Goal: Information Seeking & Learning: Find specific fact

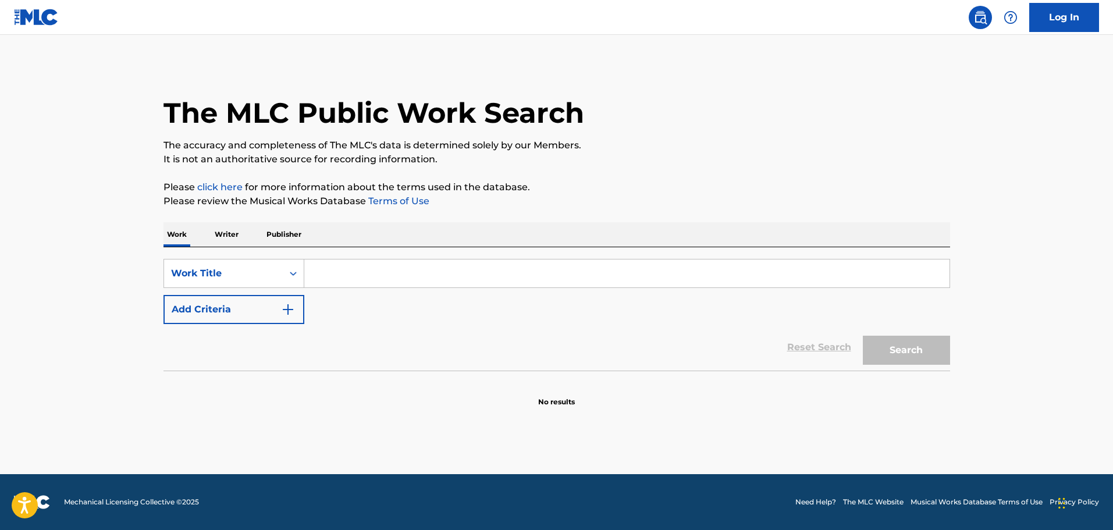
click at [367, 266] on input "Search Form" at bounding box center [626, 274] width 645 height 28
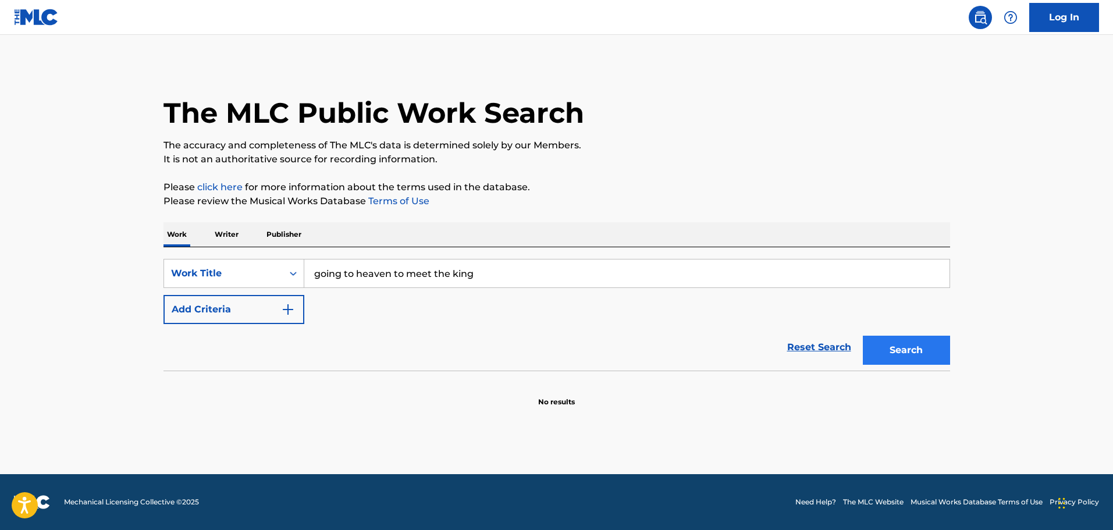
type input "going to heaven to meet the king"
click at [904, 354] on button "Search" at bounding box center [906, 350] width 87 height 29
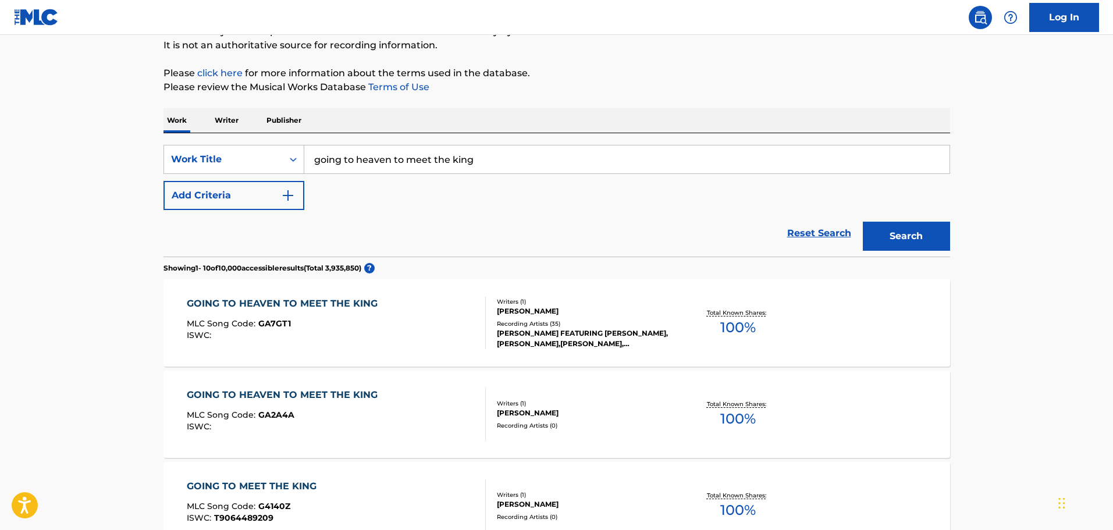
scroll to position [116, 0]
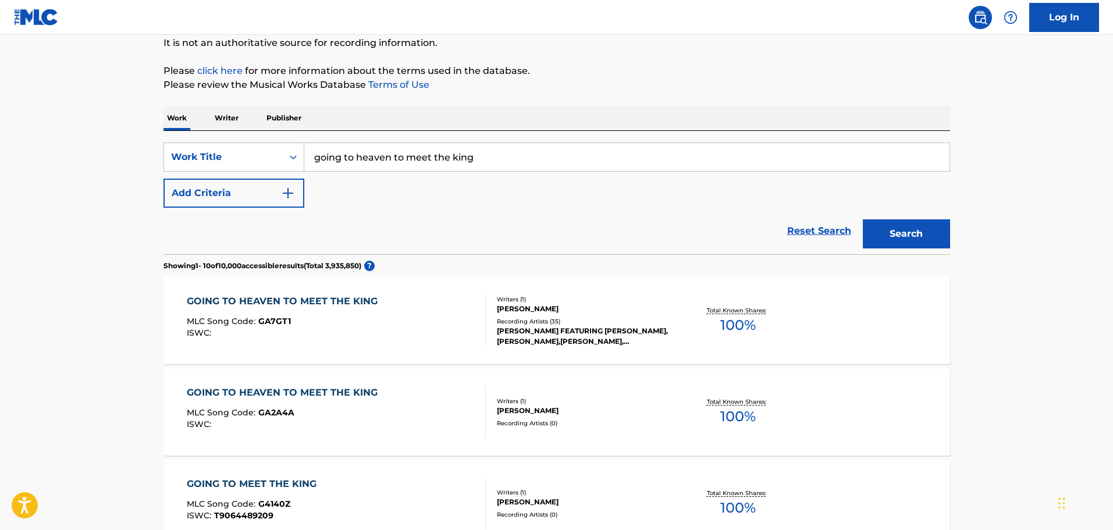
click at [330, 393] on div "GOING TO HEAVEN TO MEET THE KING" at bounding box center [285, 393] width 197 height 14
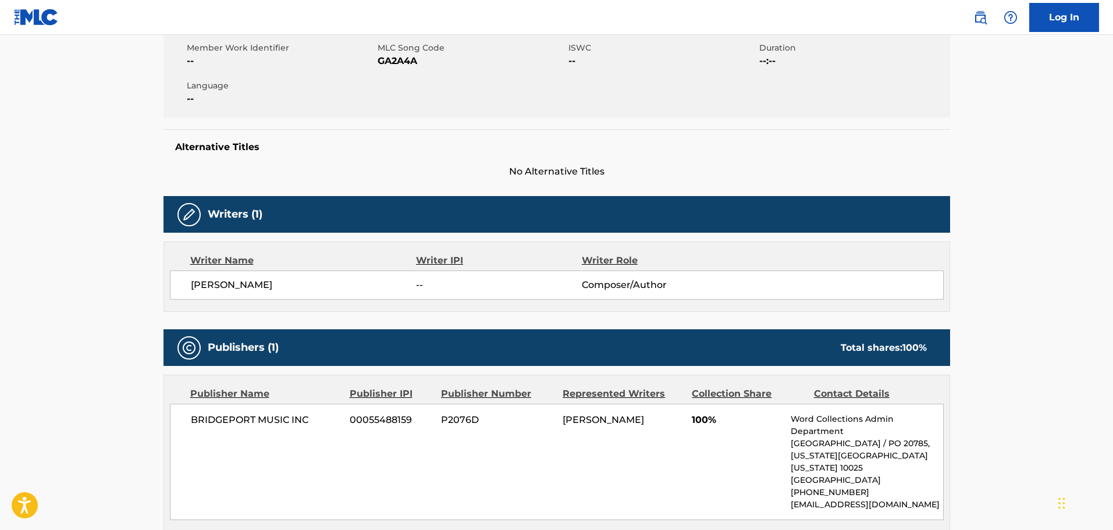
scroll to position [291, 0]
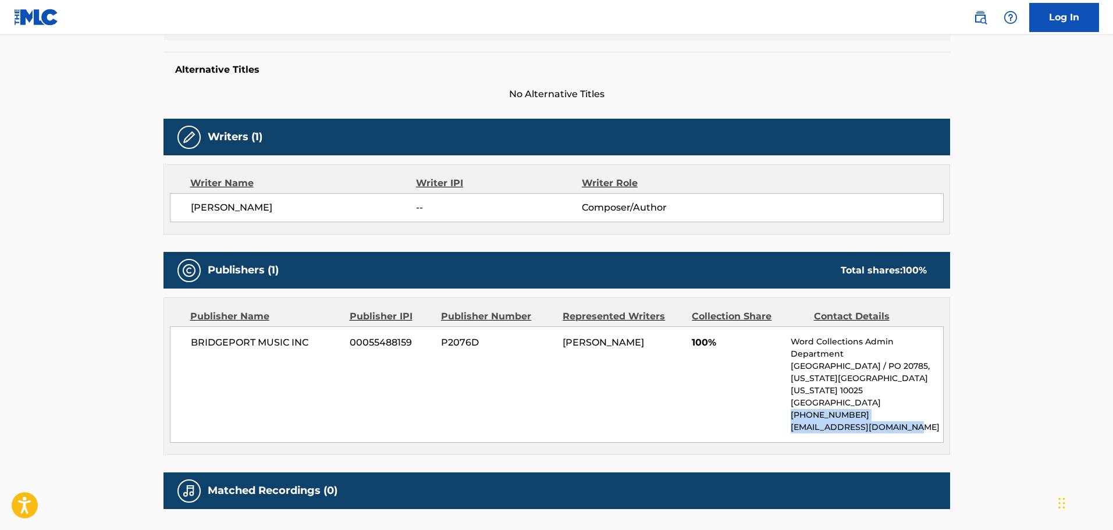
drag, startPoint x: 791, startPoint y: 415, endPoint x: 863, endPoint y: 422, distance: 73.1
click at [908, 429] on div "Word Collections Admin Department Park [GEOGRAPHIC_DATA] / [GEOGRAPHIC_DATA][US…" at bounding box center [867, 385] width 152 height 98
copy div "[PHONE_NUMBER] [EMAIL_ADDRESS][DOMAIN_NAME]"
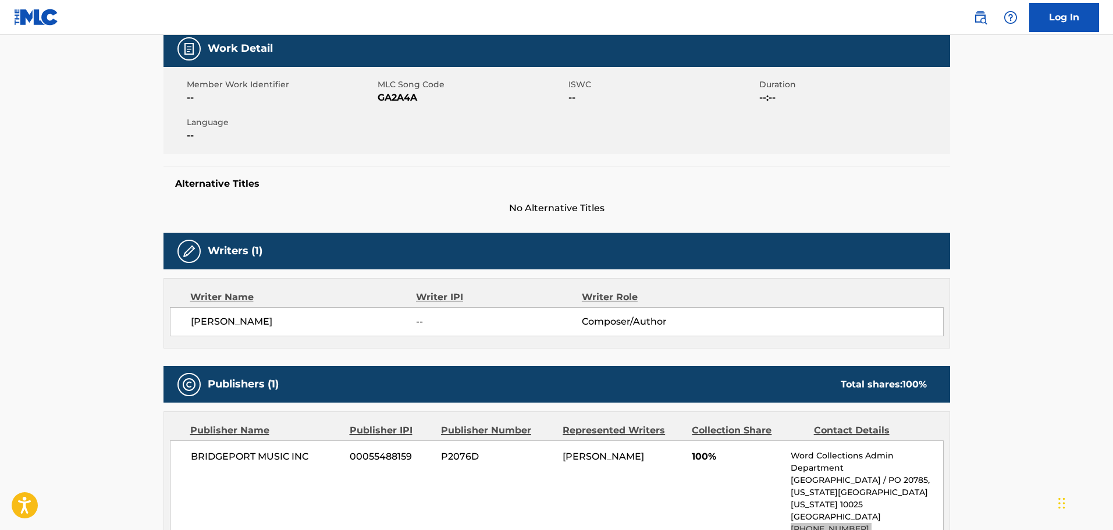
scroll to position [0, 0]
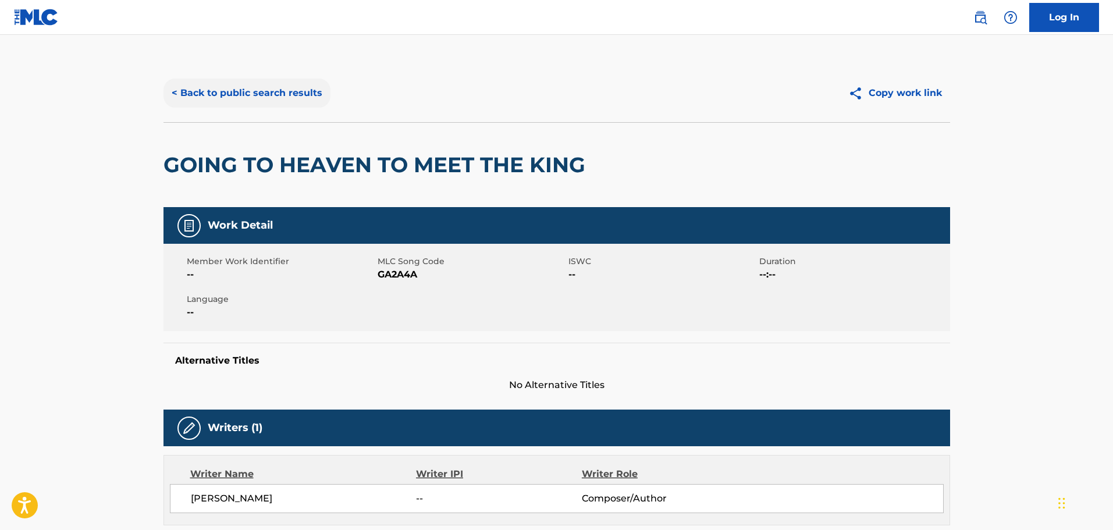
click at [278, 96] on button "< Back to public search results" at bounding box center [247, 93] width 167 height 29
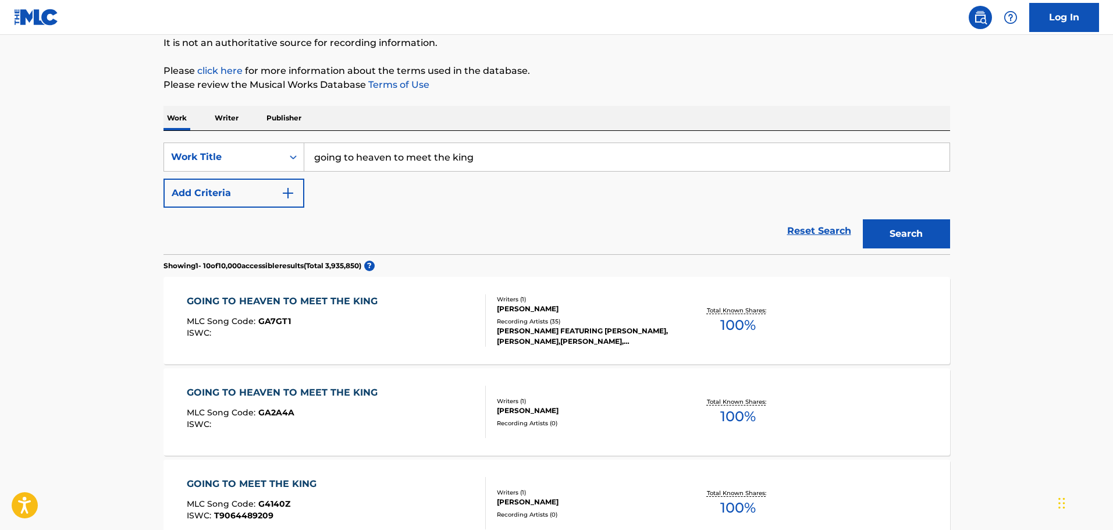
drag, startPoint x: 480, startPoint y: 155, endPoint x: 305, endPoint y: 165, distance: 174.8
click at [305, 165] on input "going to heaven to meet the king" at bounding box center [626, 157] width 645 height 28
type input "we built this city"
click at [863, 219] on button "Search" at bounding box center [906, 233] width 87 height 29
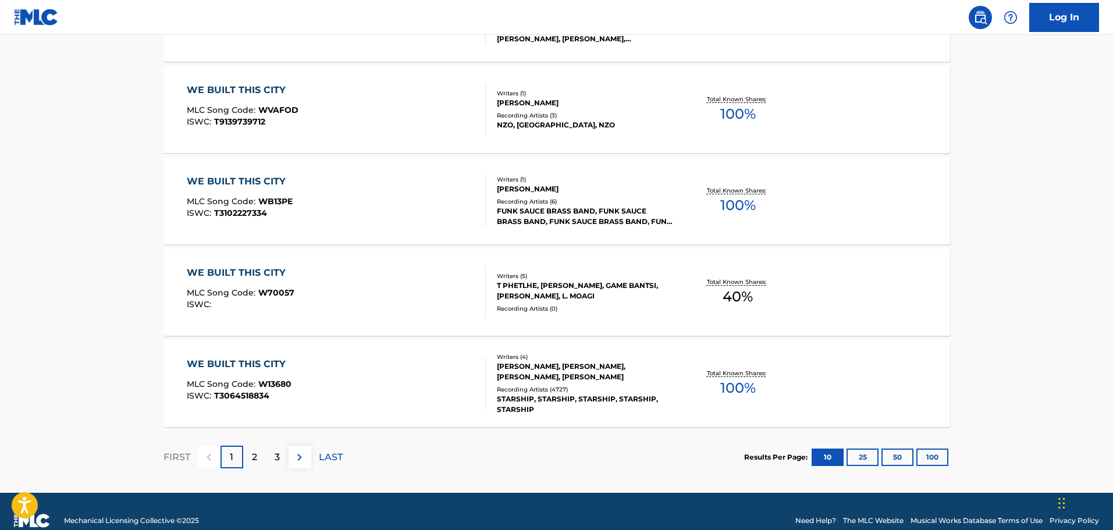
scroll to position [894, 0]
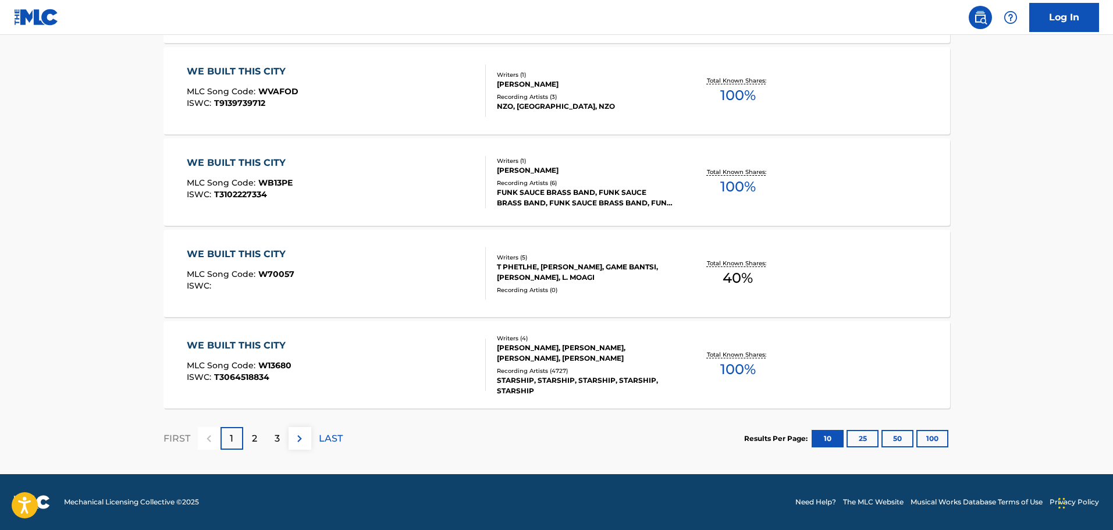
click at [225, 346] on div "WE BUILT THIS CITY" at bounding box center [239, 346] width 105 height 14
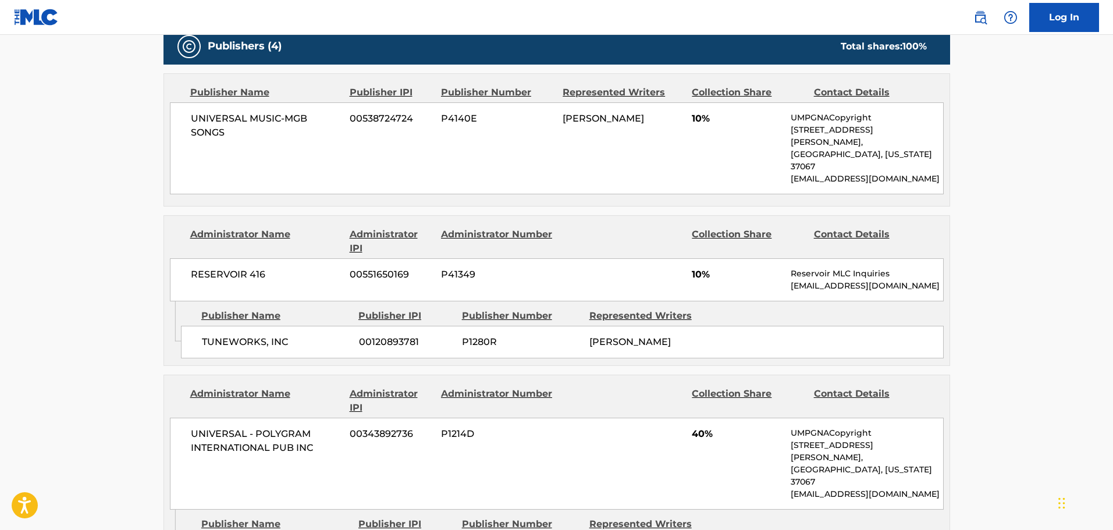
scroll to position [931, 0]
